Goal: Information Seeking & Learning: Learn about a topic

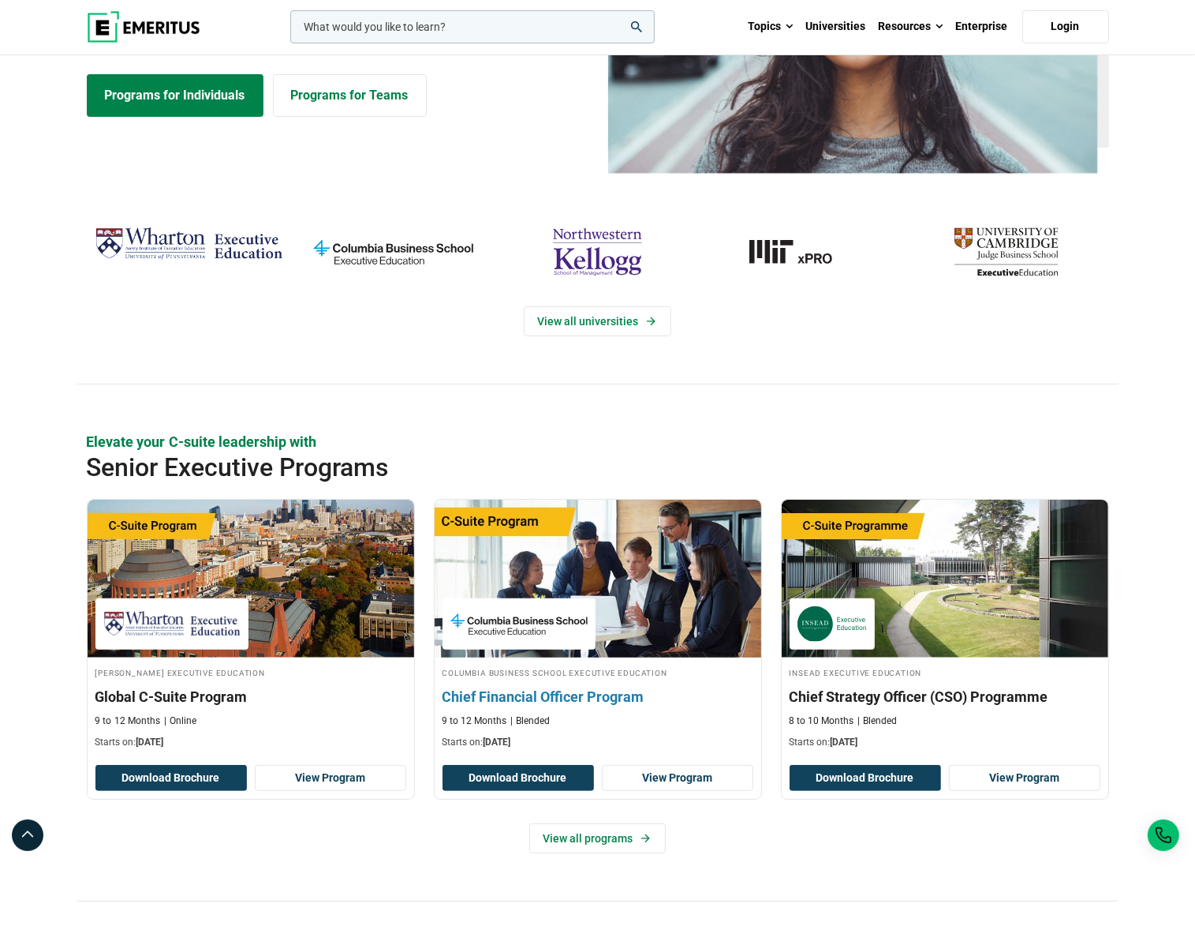
scroll to position [316, 0]
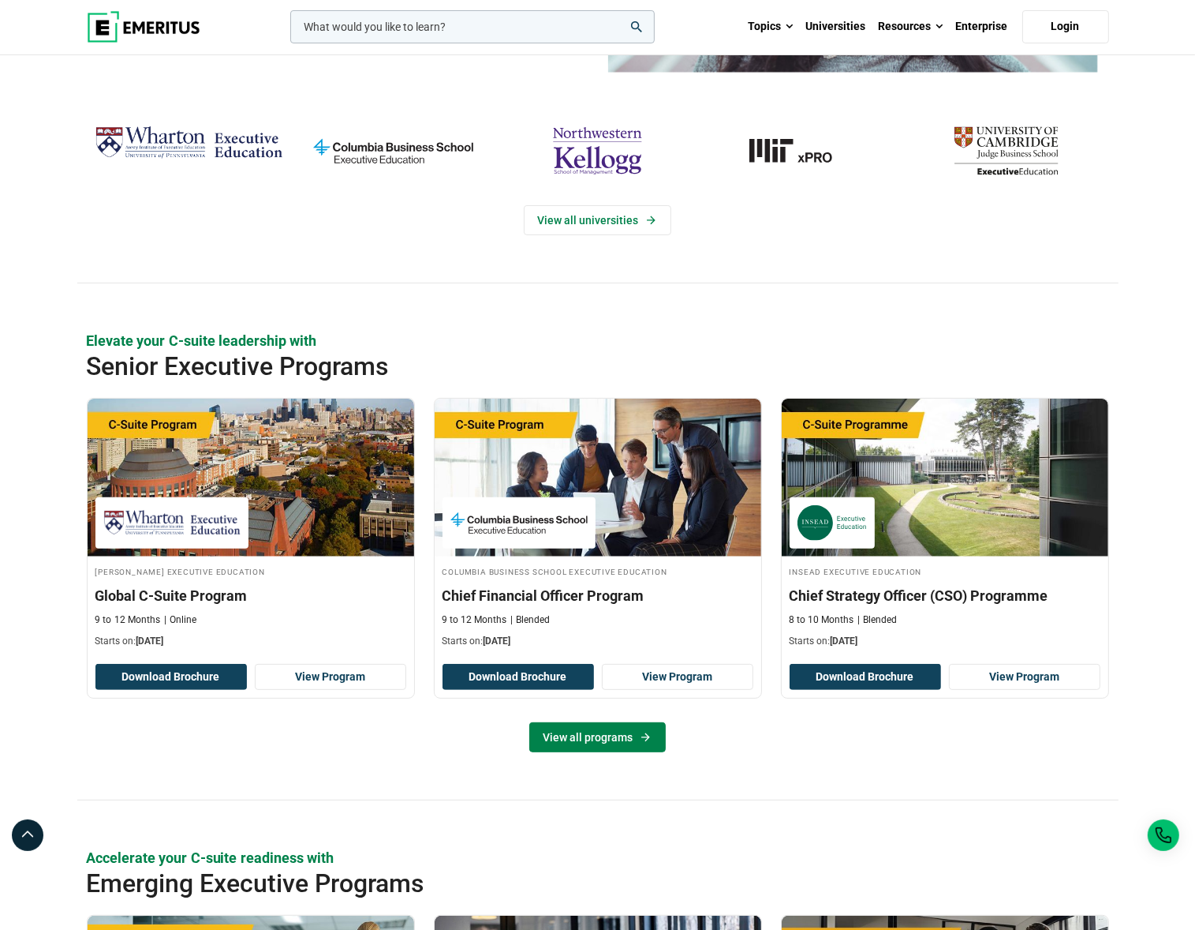
click at [567, 745] on link "View all programs" at bounding box center [597, 737] width 137 height 30
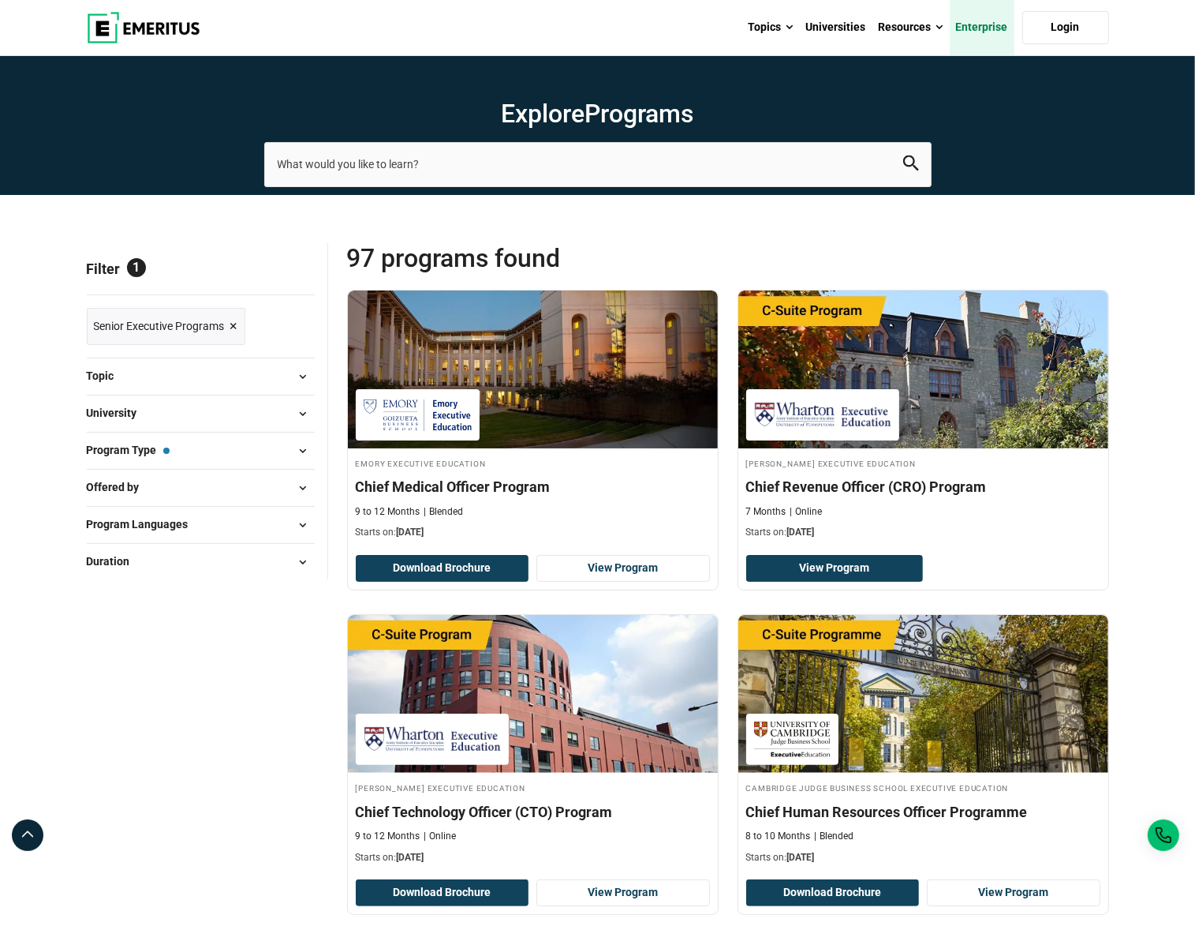
click at [963, 29] on link "Enterprise" at bounding box center [982, 27] width 65 height 55
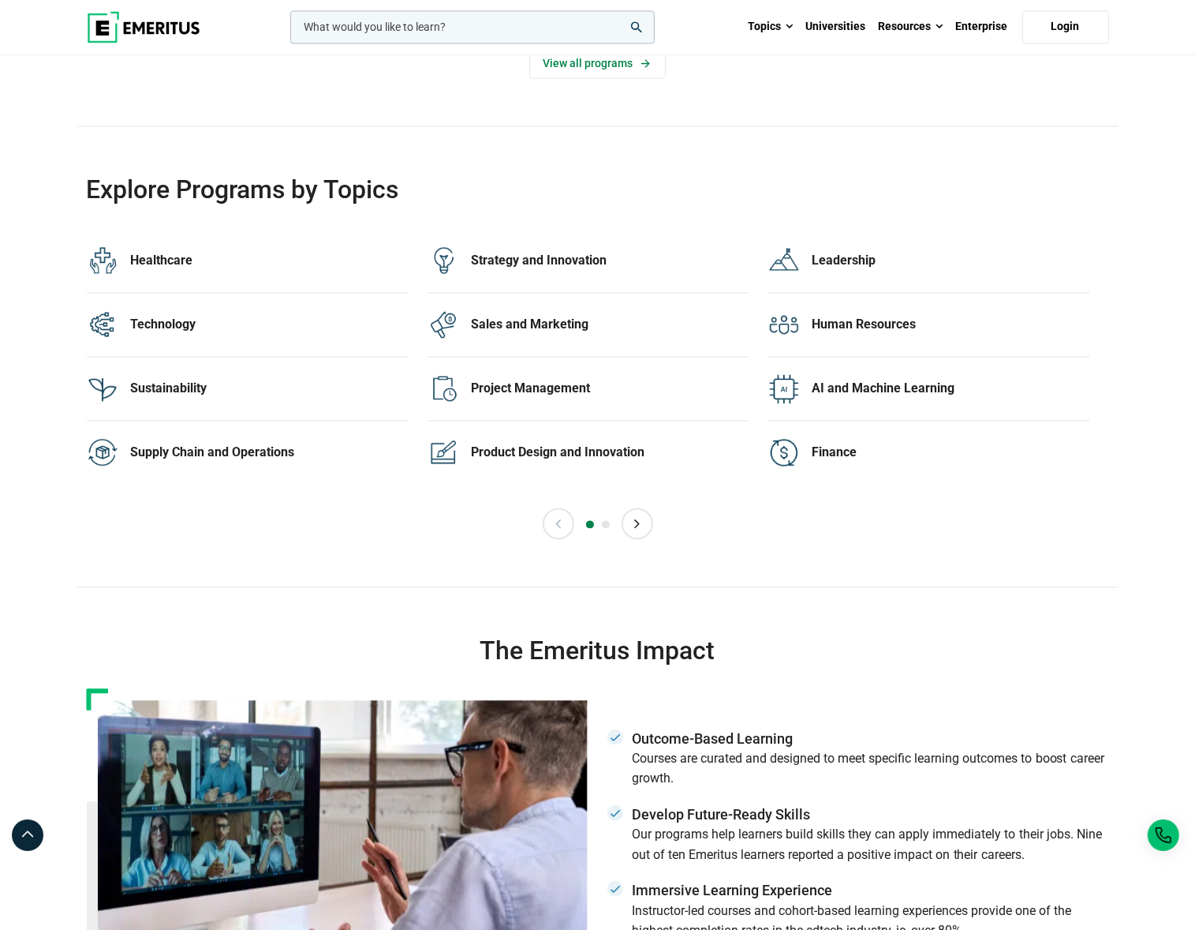
scroll to position [3077, 0]
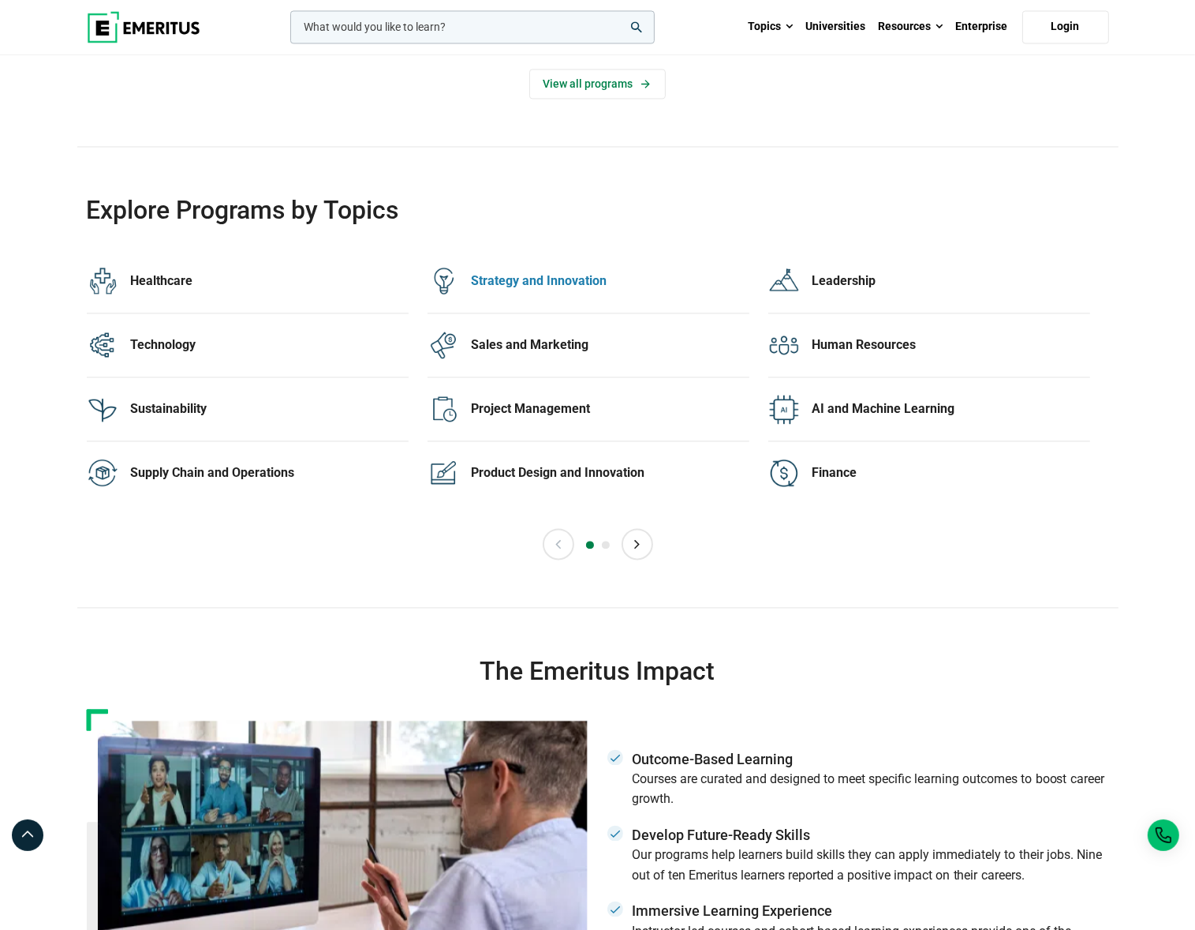
click at [511, 282] on div "Strategy and Innovation" at bounding box center [611, 280] width 278 height 17
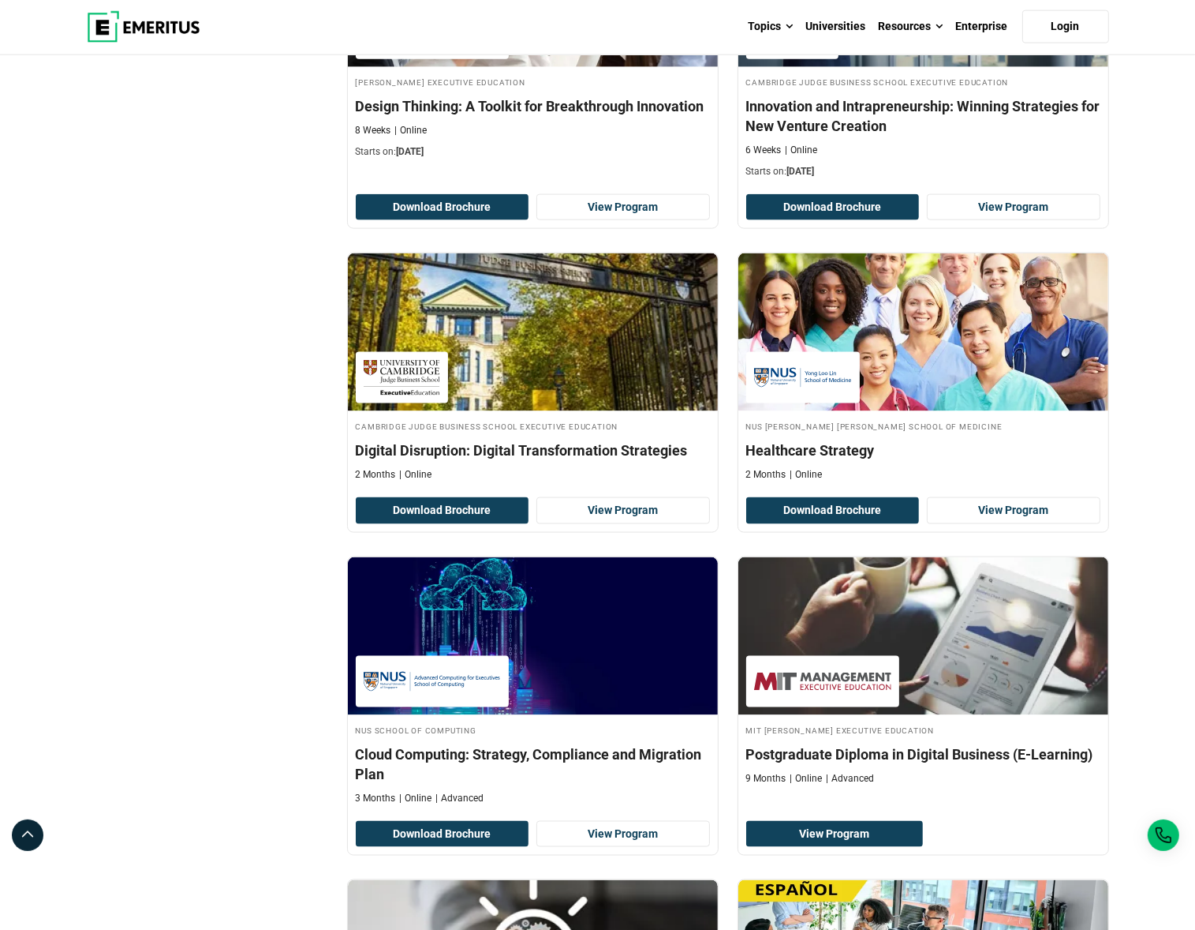
scroll to position [2052, 0]
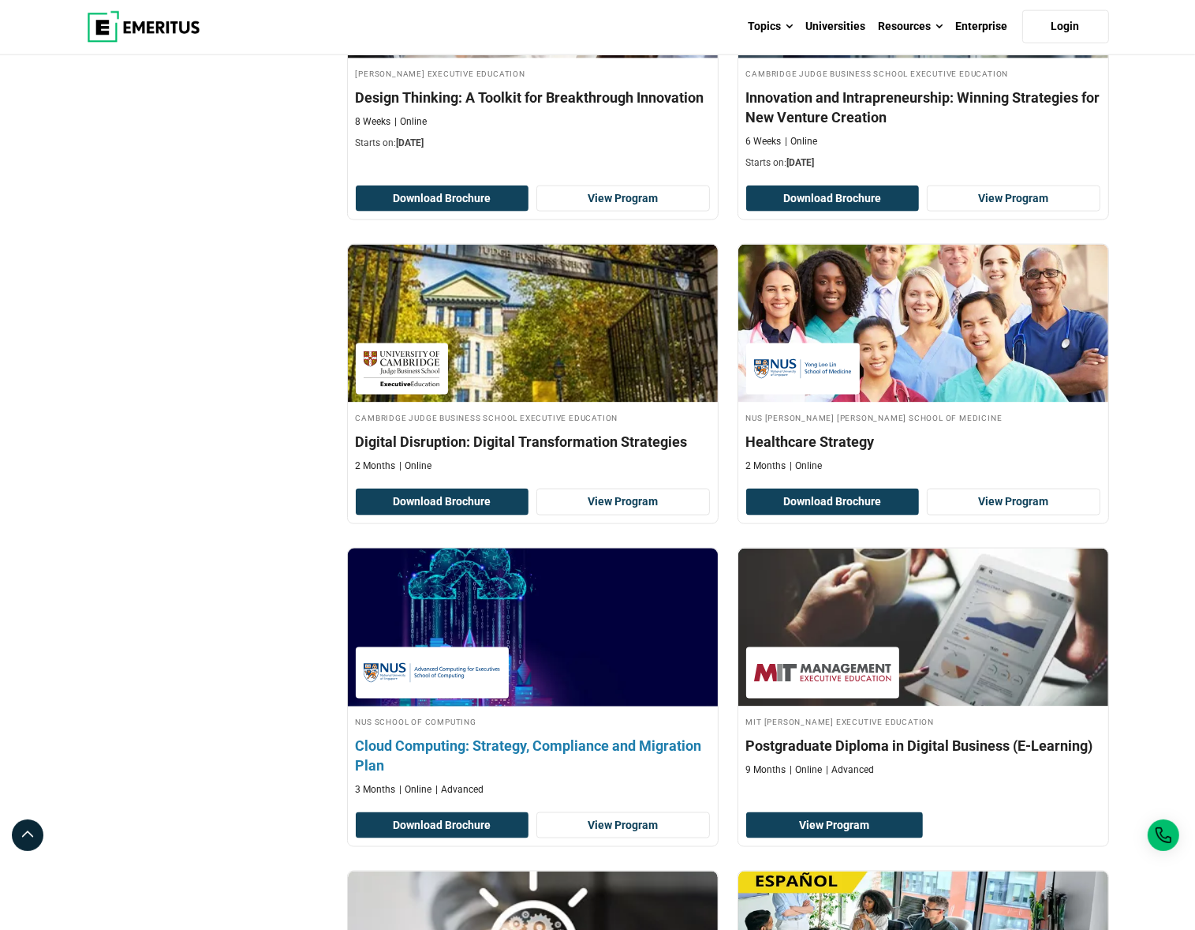
click at [586, 735] on h4 "Cloud Computing: Strategy, Compliance and Migration Plan" at bounding box center [533, 754] width 354 height 39
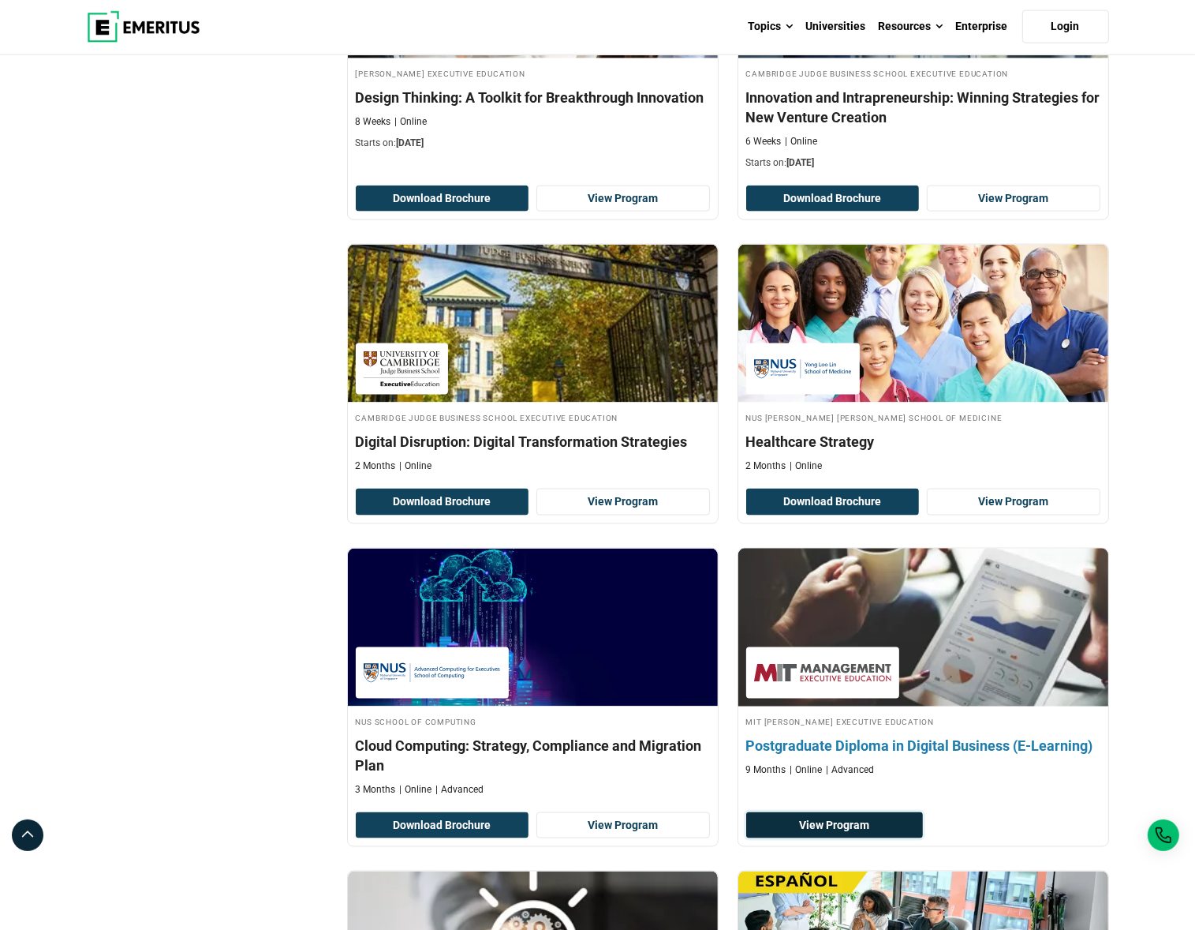
click at [836, 815] on link "View Program" at bounding box center [835, 825] width 178 height 27
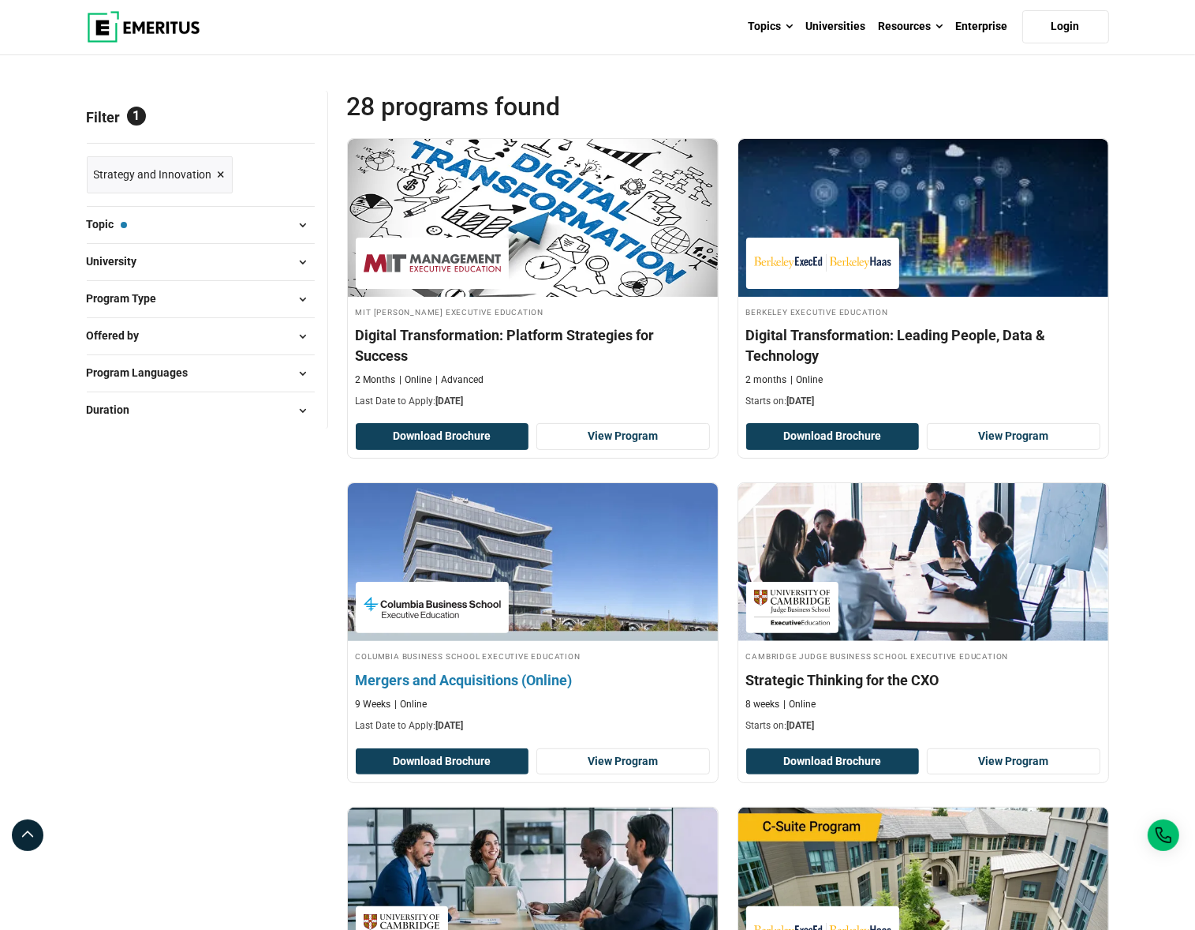
scroll to position [79, 0]
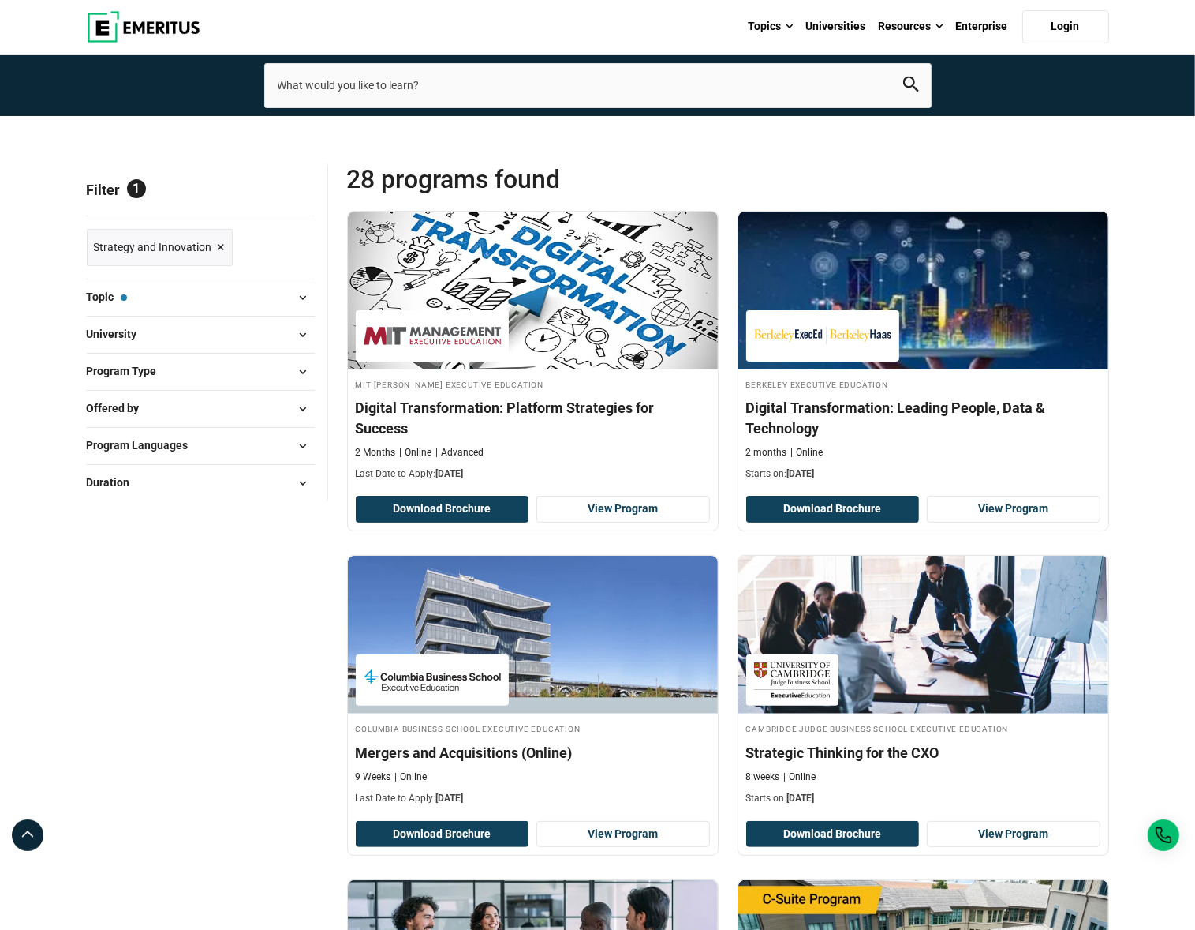
click at [224, 252] on link "Strategy and Innovation ×" at bounding box center [160, 247] width 146 height 37
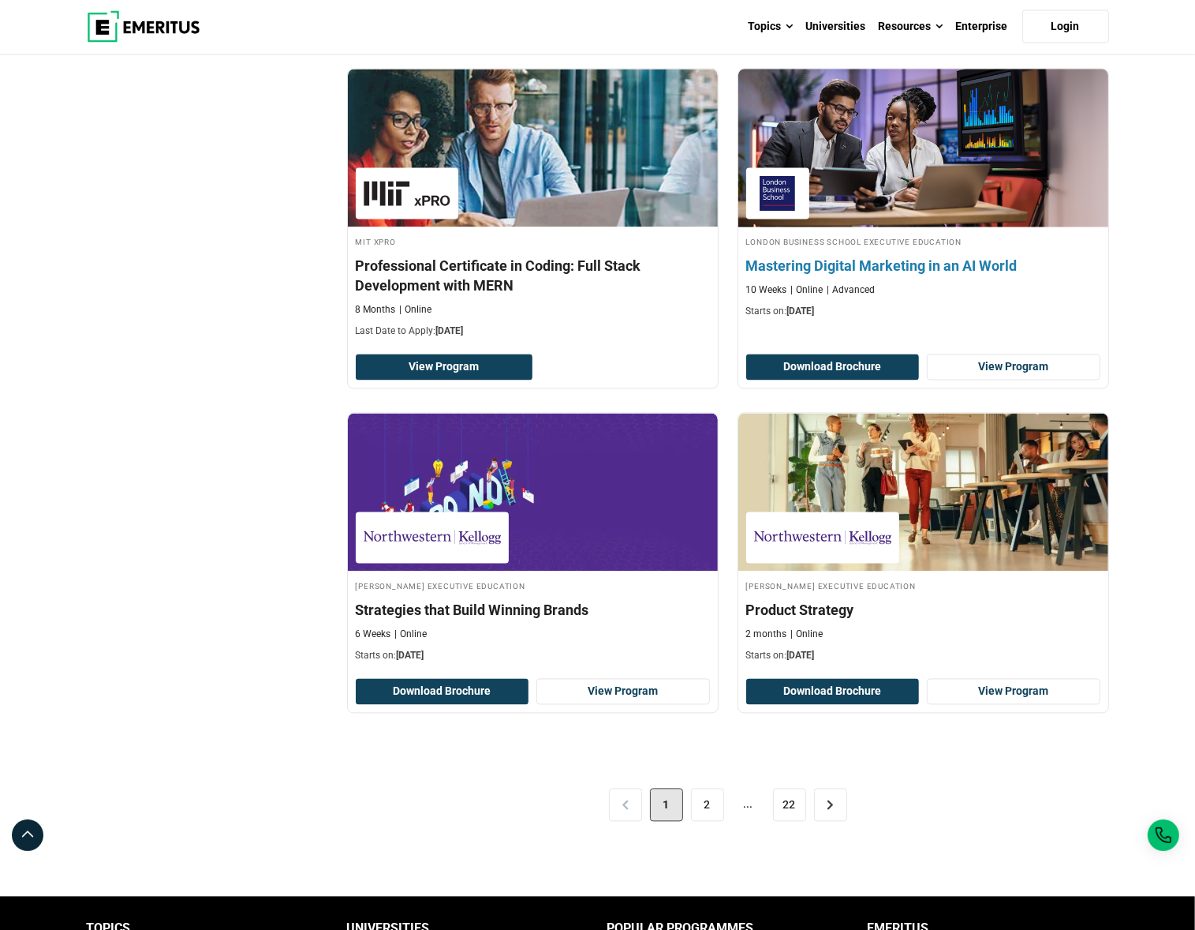
scroll to position [3077, 0]
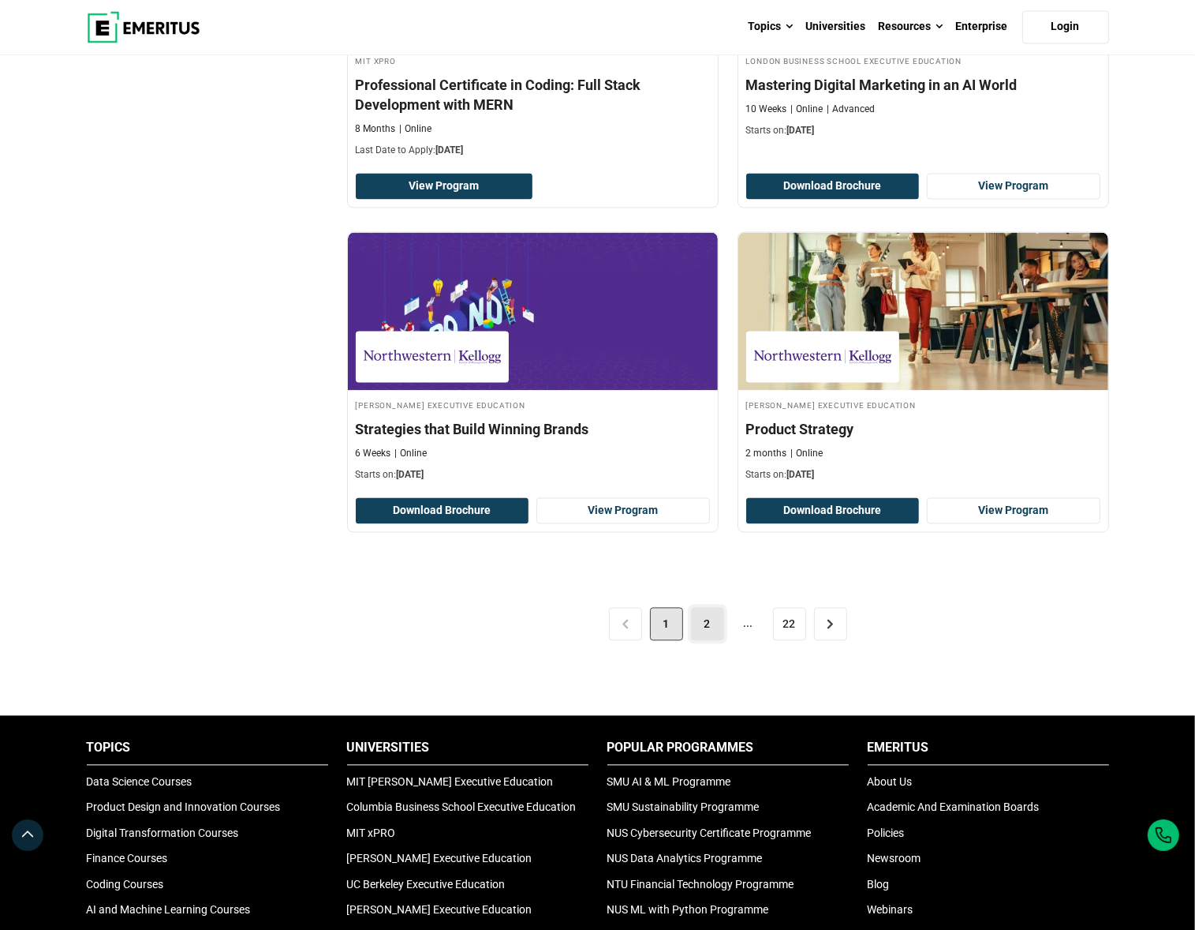
click at [709, 620] on link "2" at bounding box center [707, 623] width 33 height 33
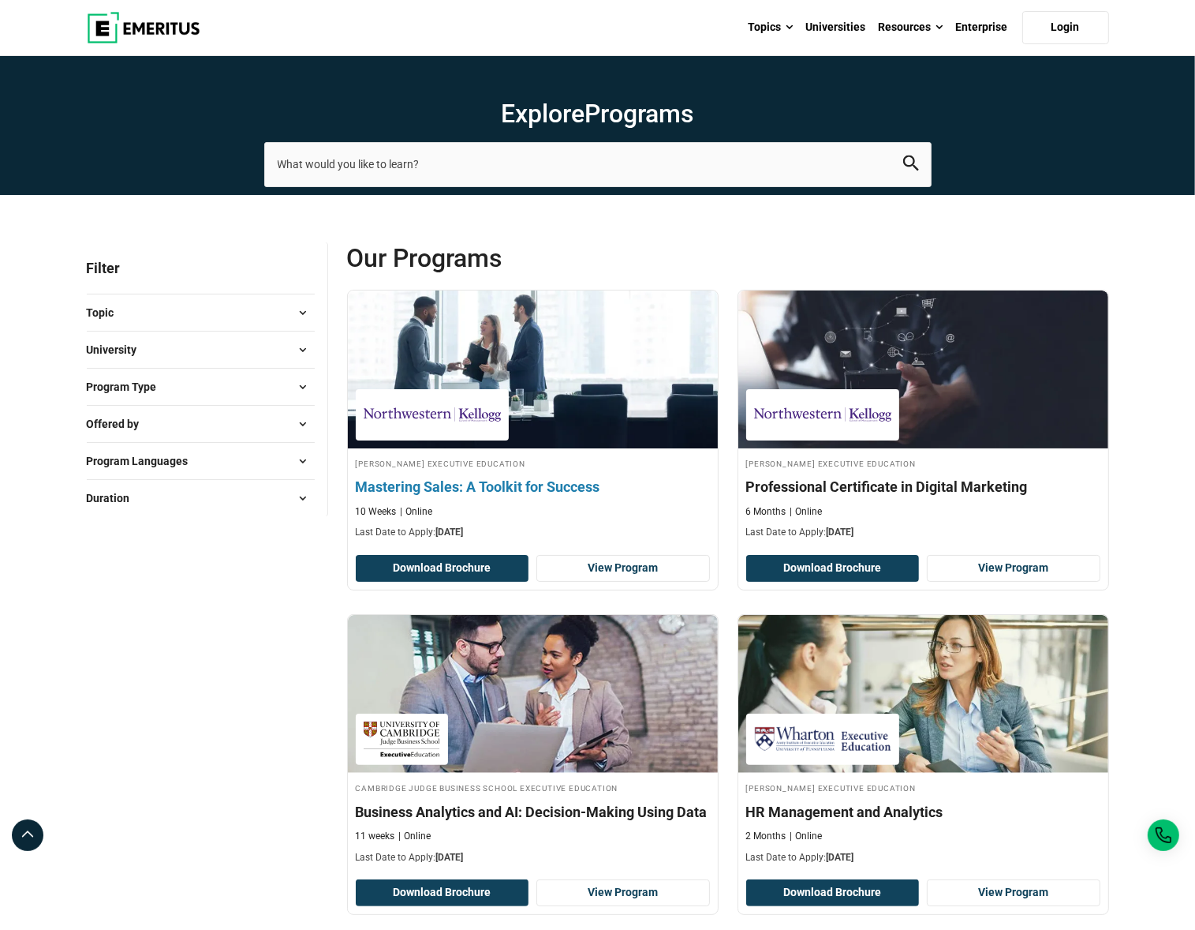
click at [548, 481] on h4 "Mastering Sales: A Toolkit for Success" at bounding box center [533, 487] width 354 height 20
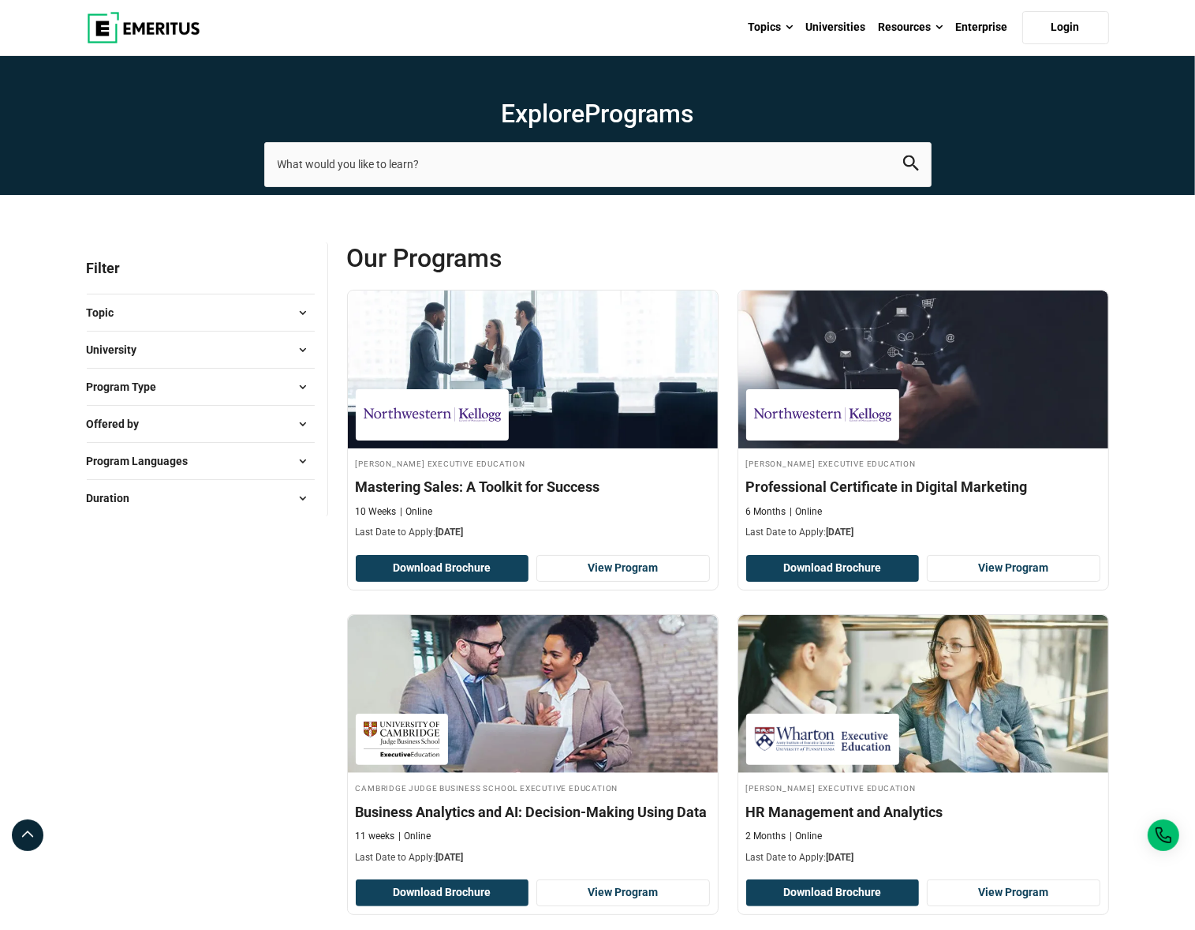
click at [309, 503] on span at bounding box center [303, 498] width 24 height 24
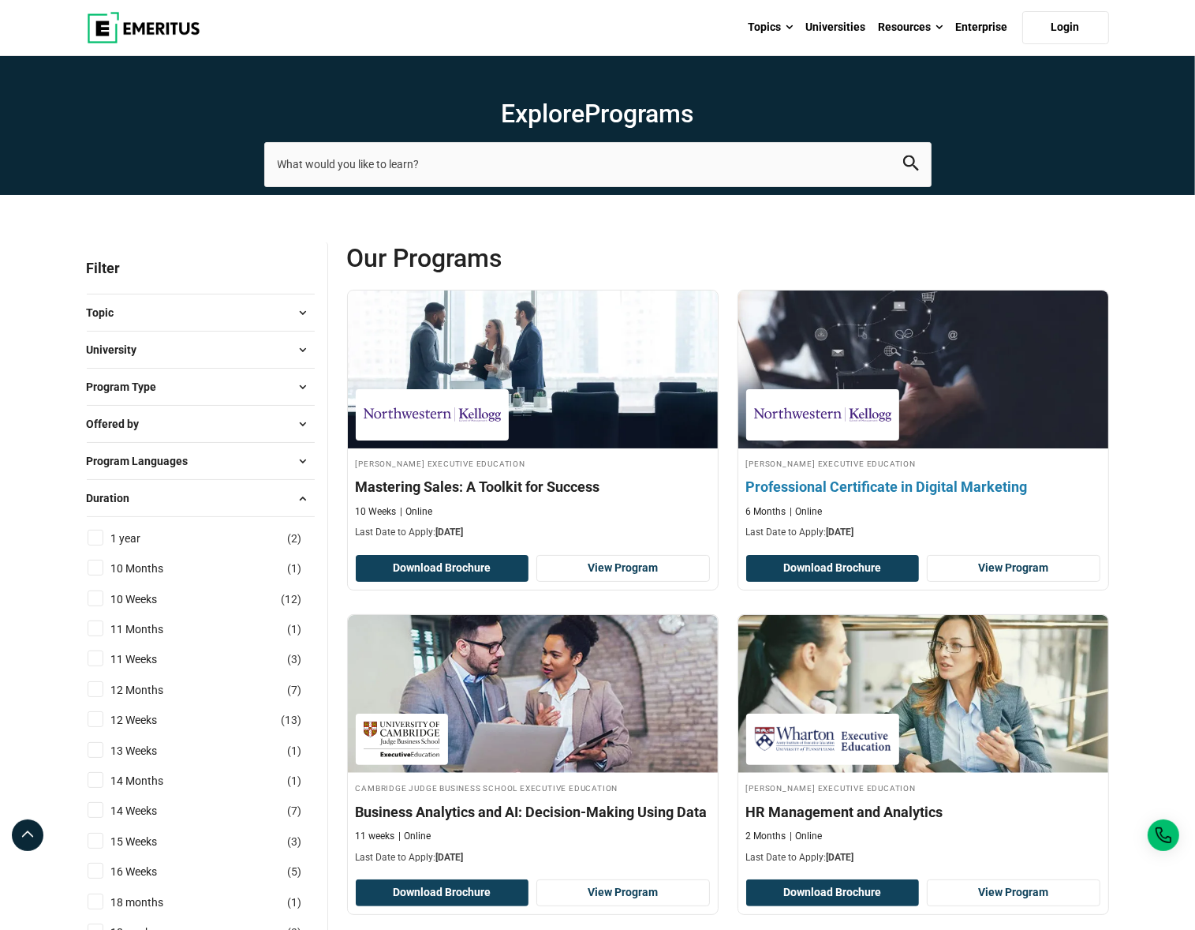
click at [807, 486] on h4 "Professional Certificate in Digital Marketing" at bounding box center [923, 487] width 354 height 20
